Goal: Find specific page/section: Find specific page/section

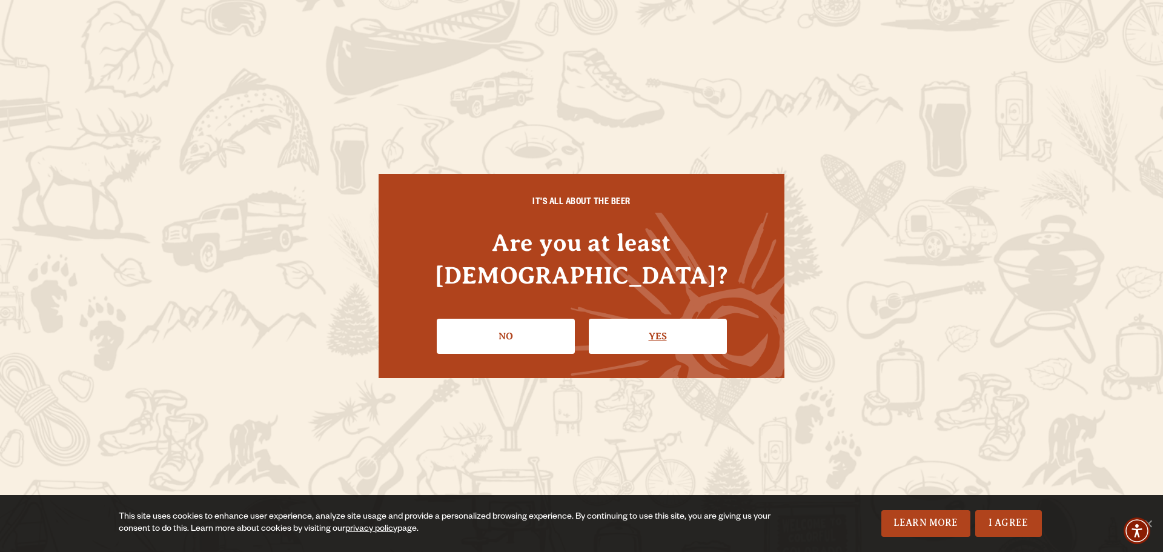
click at [620, 319] on link "Yes" at bounding box center [658, 336] width 138 height 35
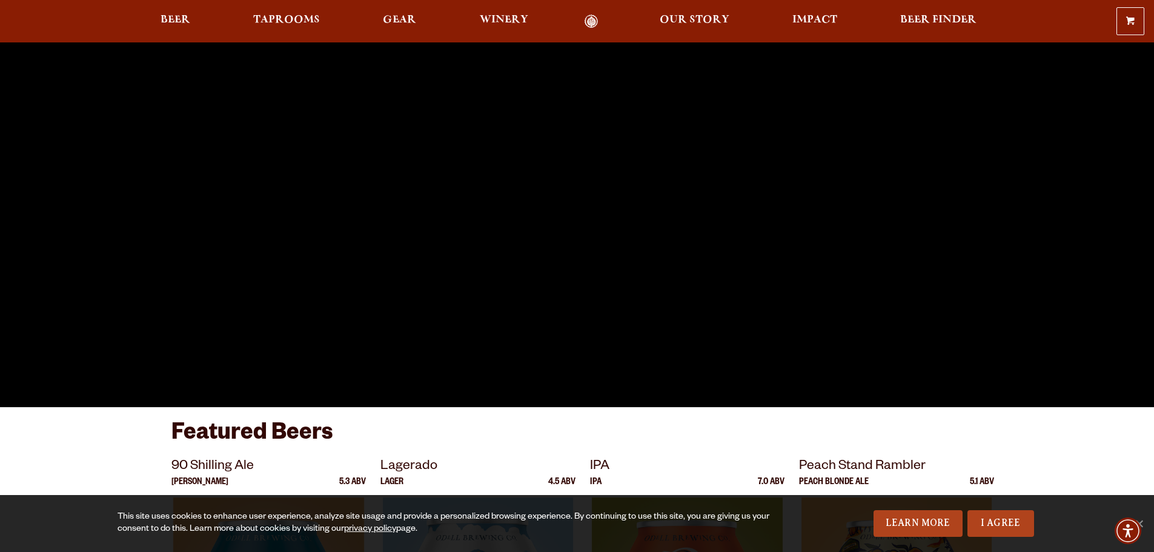
click at [288, 30] on div "0 Shopping Cart No products in the cart. Beer Taprooms Gear Winery Our Story Im…" at bounding box center [577, 21] width 1154 height 28
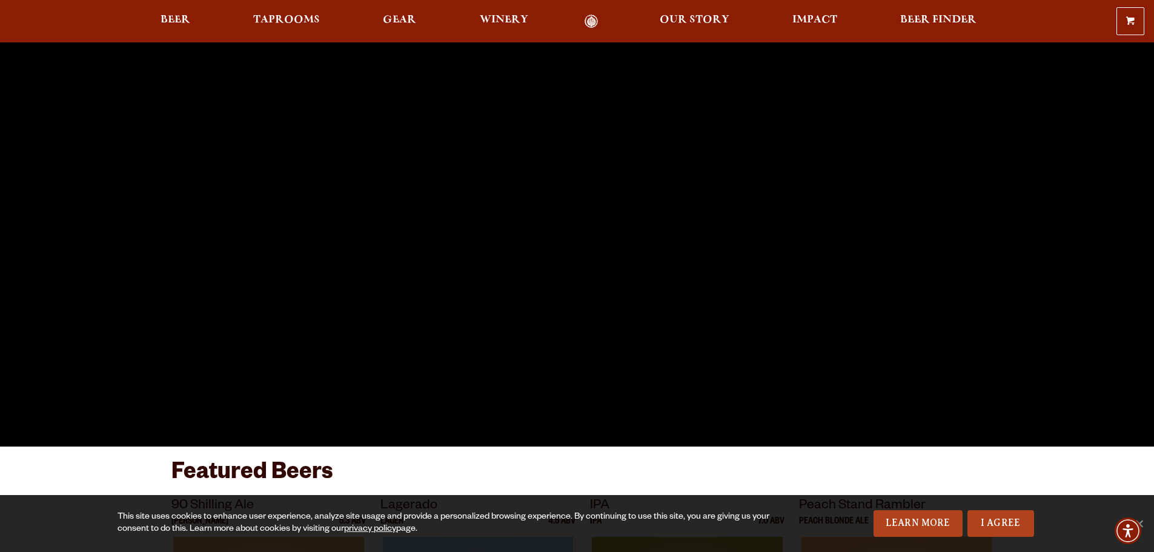
scroll to position [182, 0]
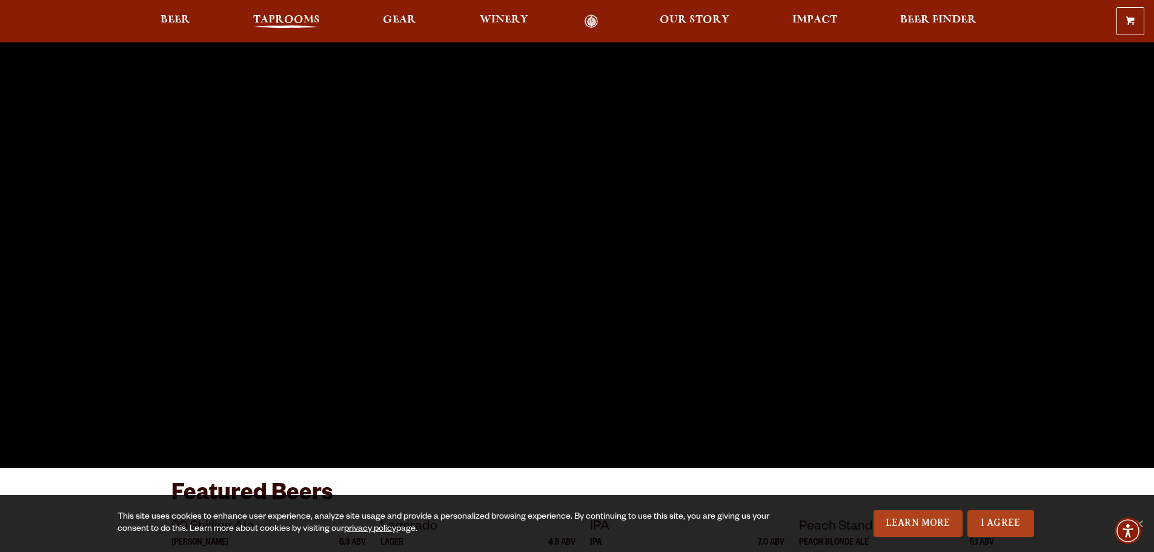
click at [290, 25] on span "Taprooms" at bounding box center [286, 20] width 67 height 10
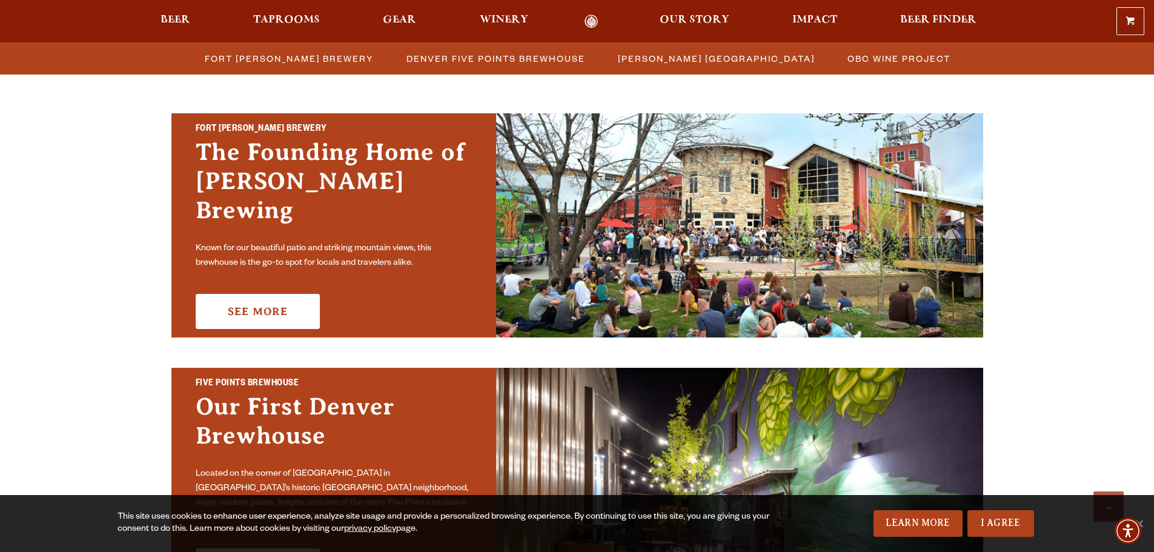
scroll to position [363, 0]
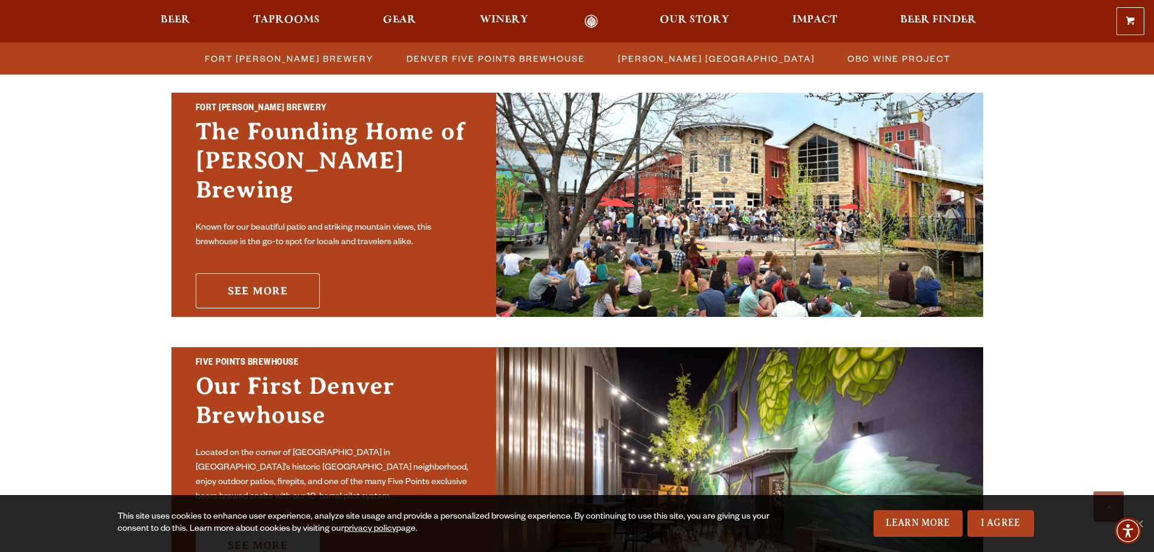
click at [287, 276] on link "See More" at bounding box center [258, 290] width 124 height 35
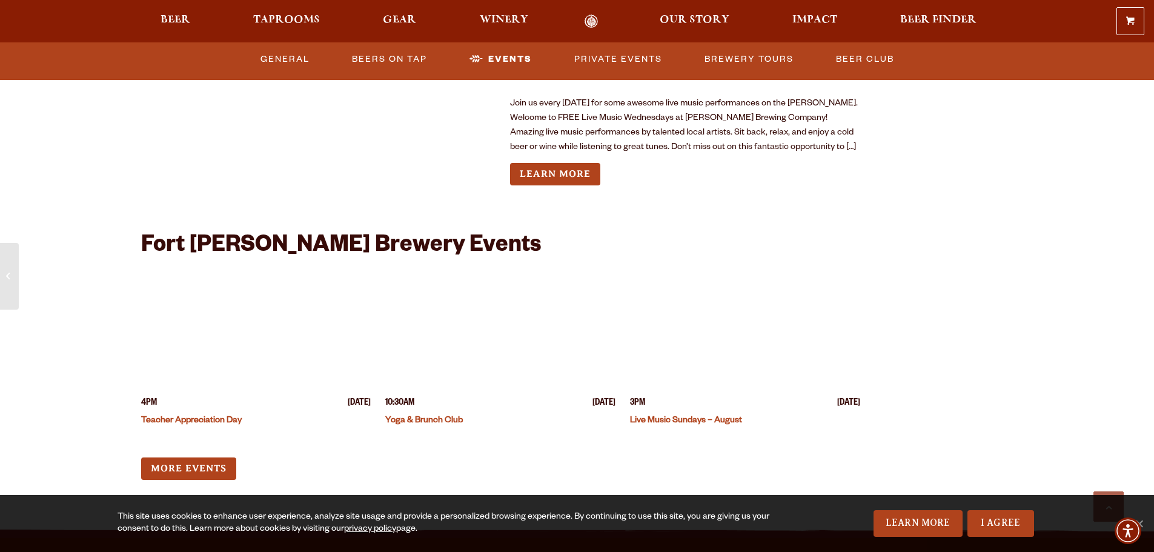
scroll to position [2968, 0]
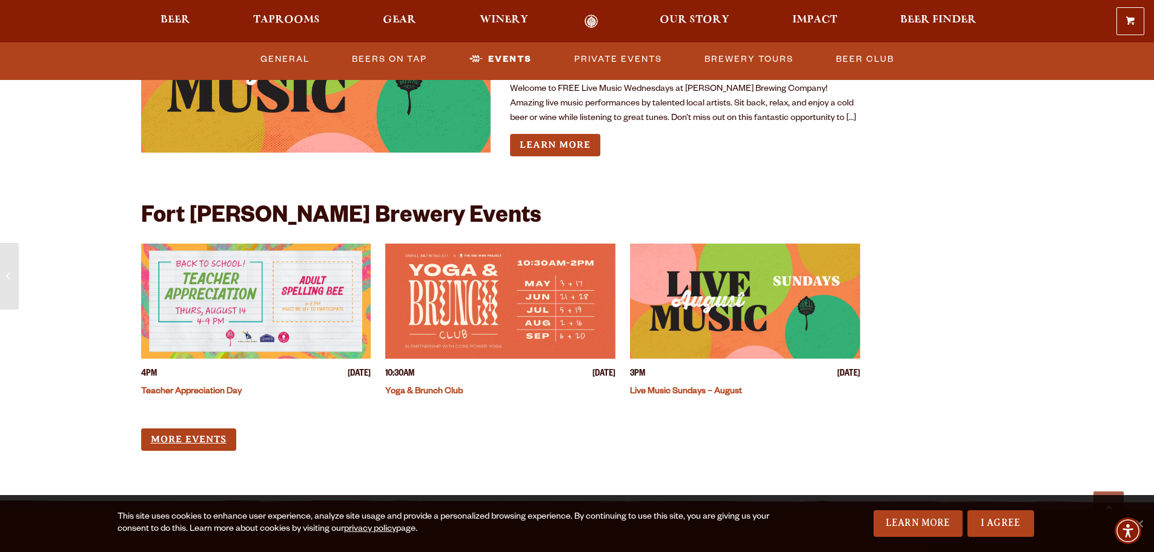
click at [212, 433] on link "More Events" at bounding box center [188, 439] width 95 height 22
